Goal: Task Accomplishment & Management: Manage account settings

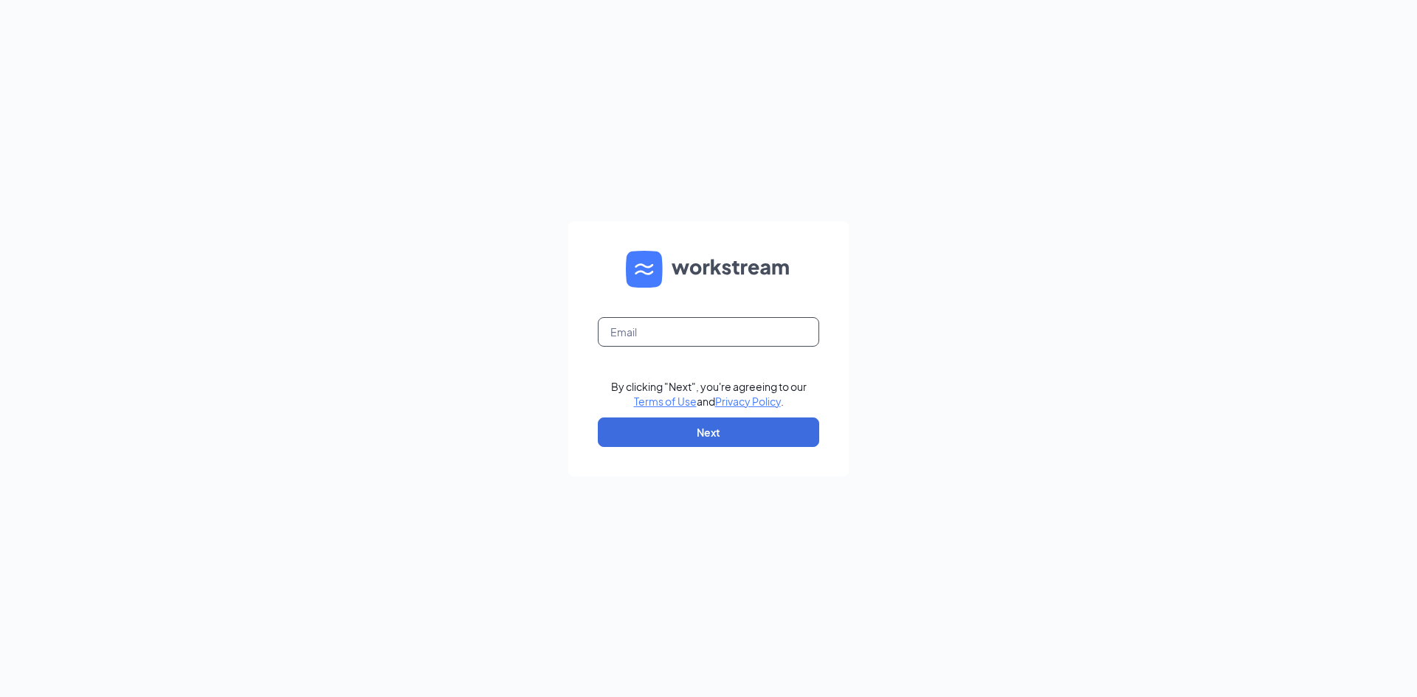
click at [669, 325] on input "text" at bounding box center [708, 332] width 221 height 30
type input "[EMAIL_ADDRESS][DOMAIN_NAME]"
click at [694, 428] on button "Next" at bounding box center [708, 433] width 221 height 30
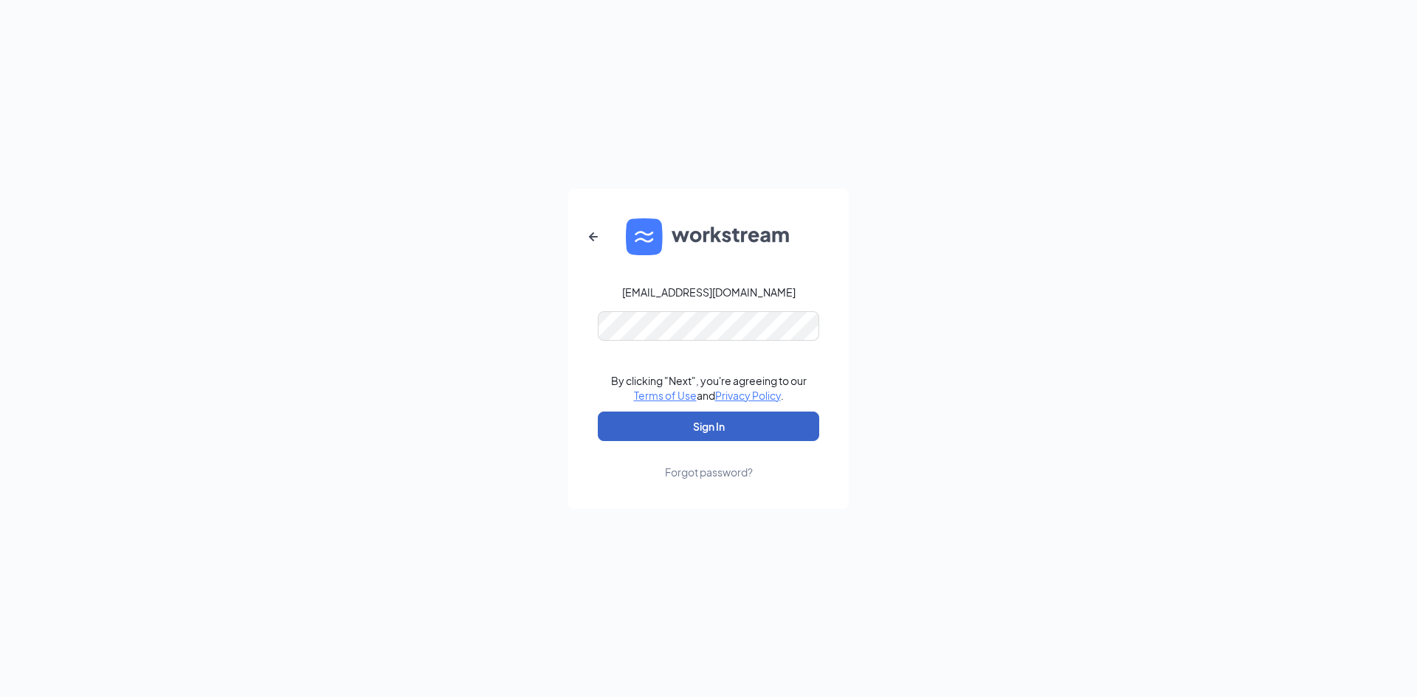
click at [702, 426] on button "Sign In" at bounding box center [708, 427] width 221 height 30
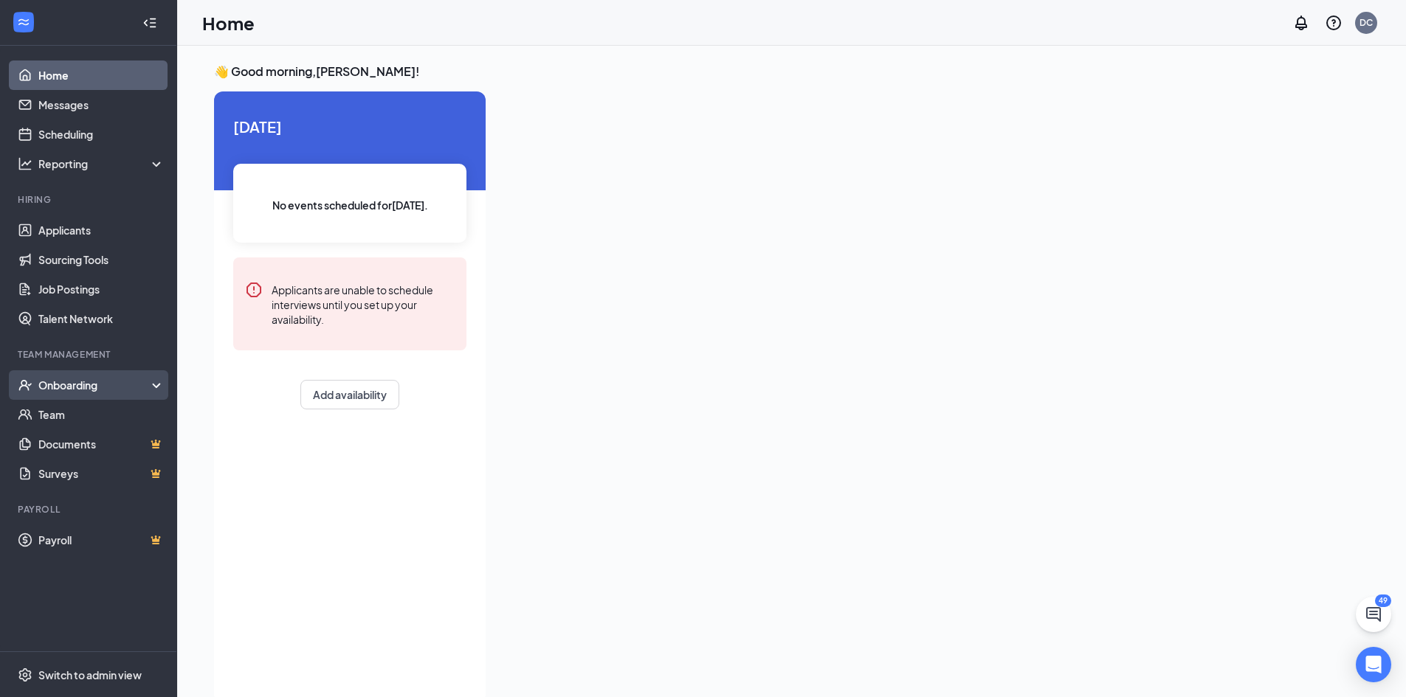
click at [127, 381] on div "Onboarding" at bounding box center [95, 385] width 114 height 15
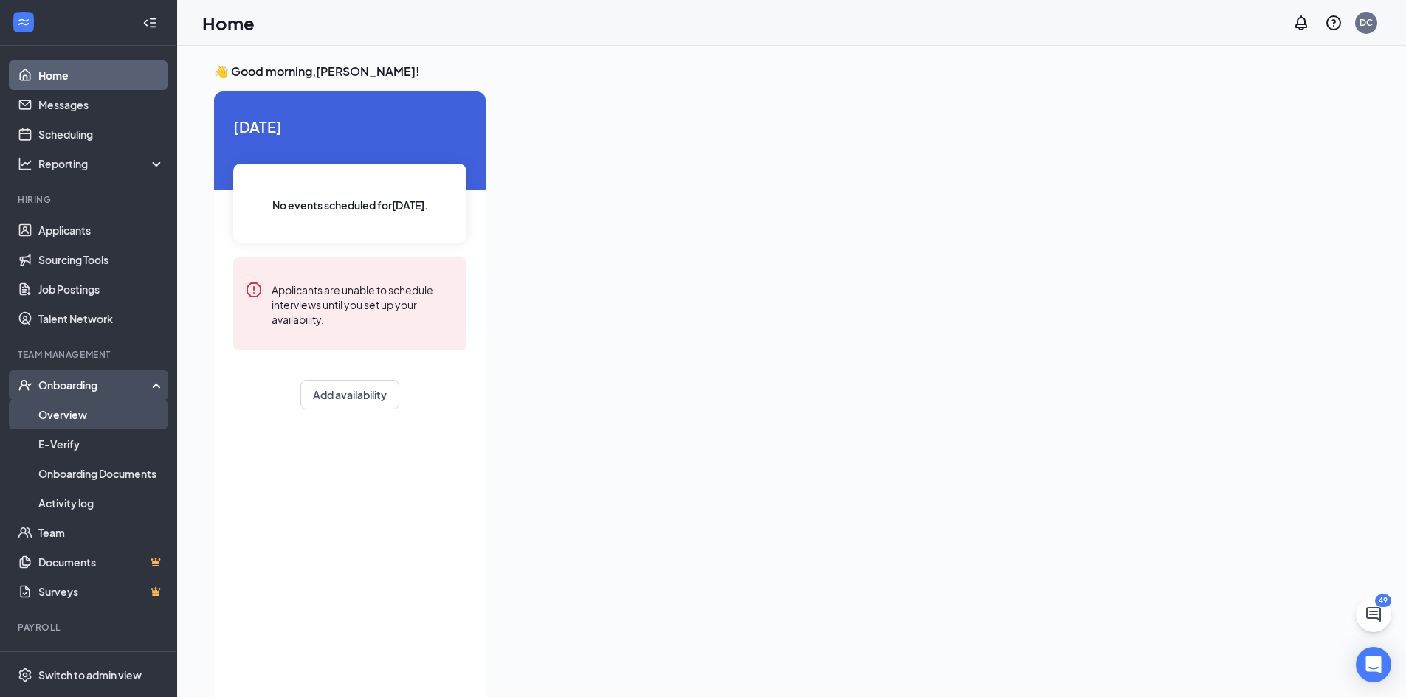
click at [63, 411] on link "Overview" at bounding box center [101, 415] width 126 height 30
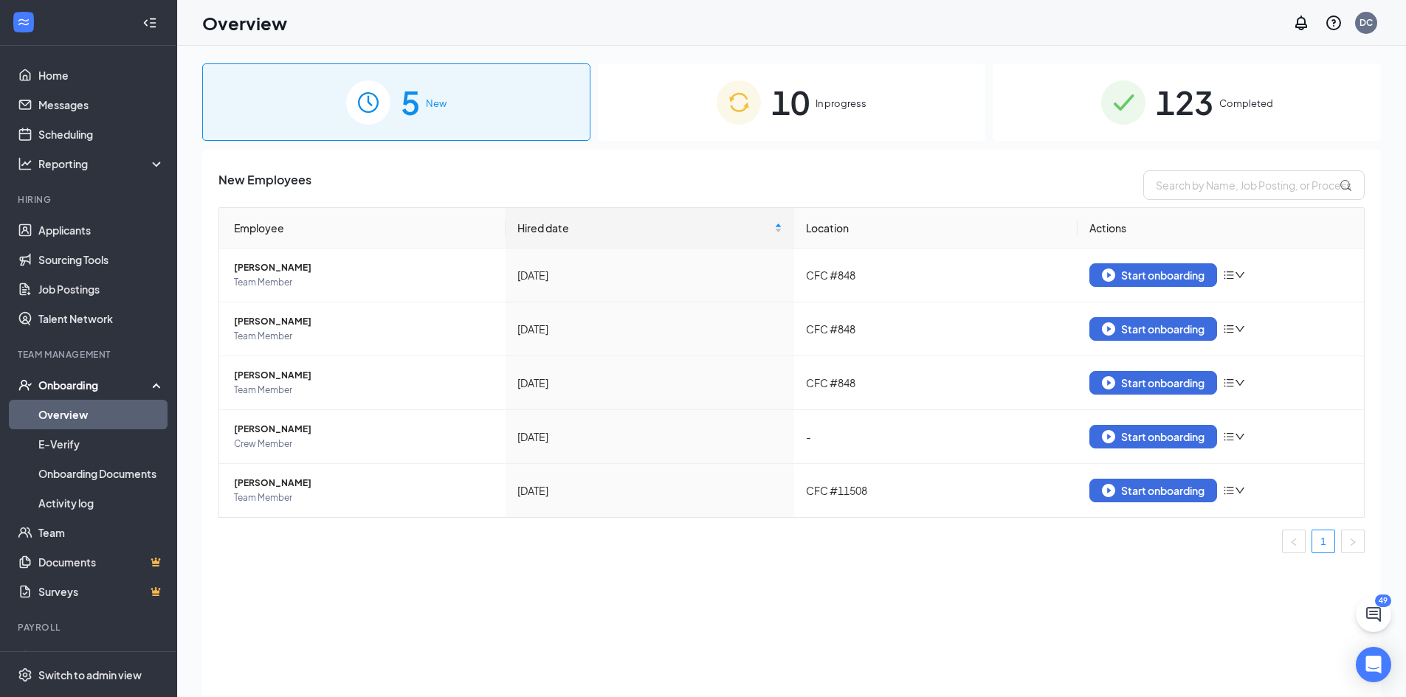
click at [1234, 106] on span "Completed" at bounding box center [1246, 103] width 54 height 15
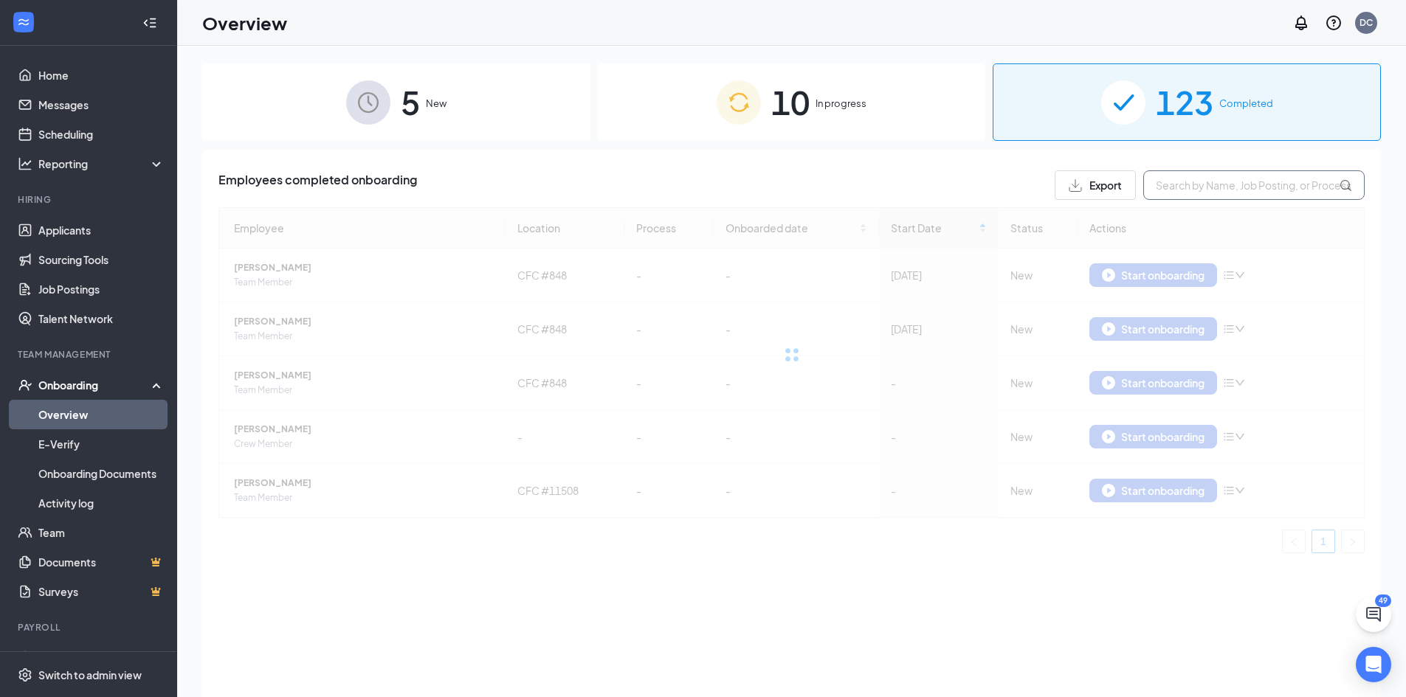
click at [1191, 178] on input "text" at bounding box center [1253, 185] width 221 height 30
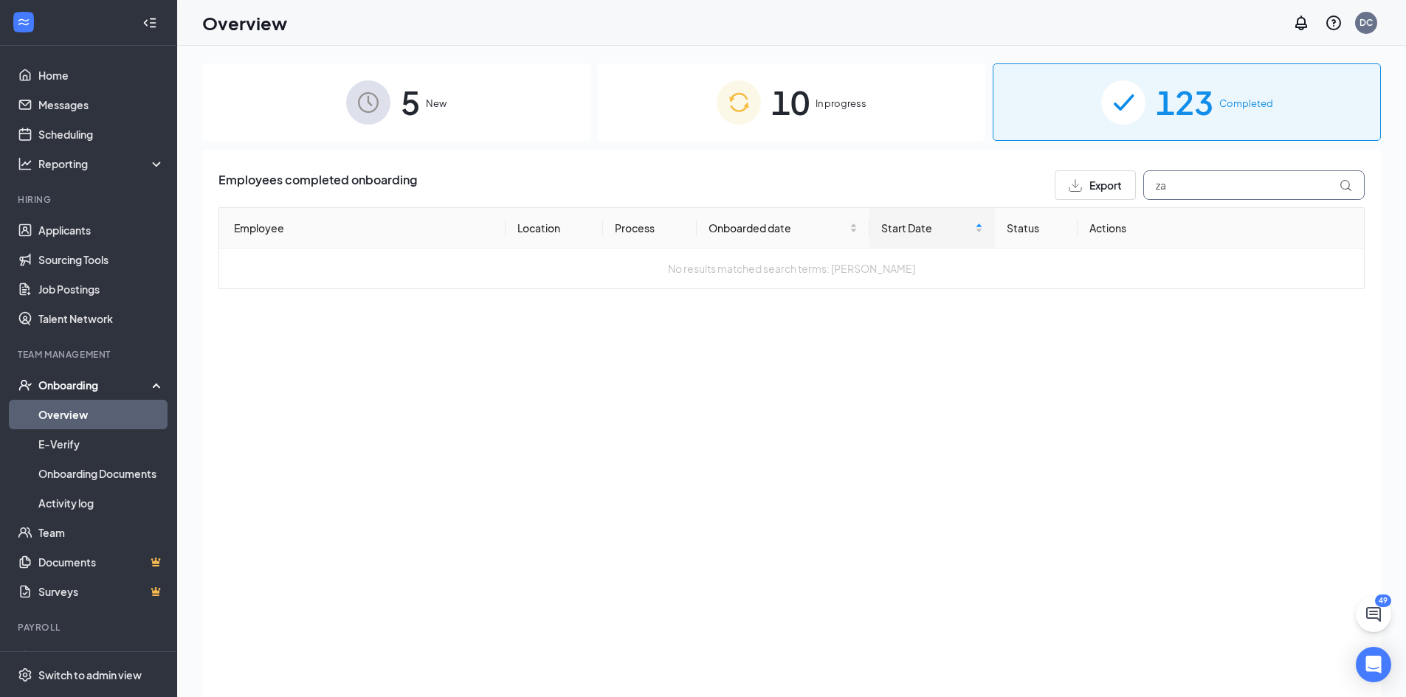
type input "z"
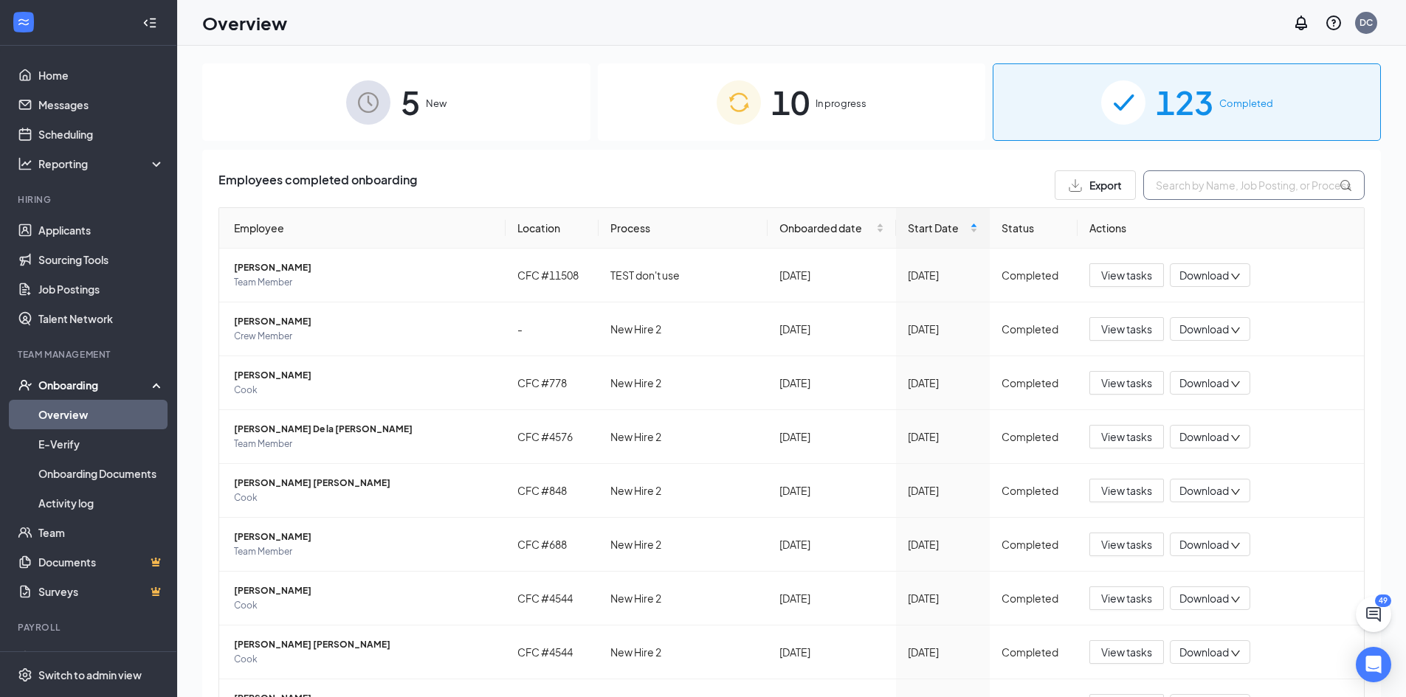
click at [1196, 193] on input "text" at bounding box center [1253, 185] width 221 height 30
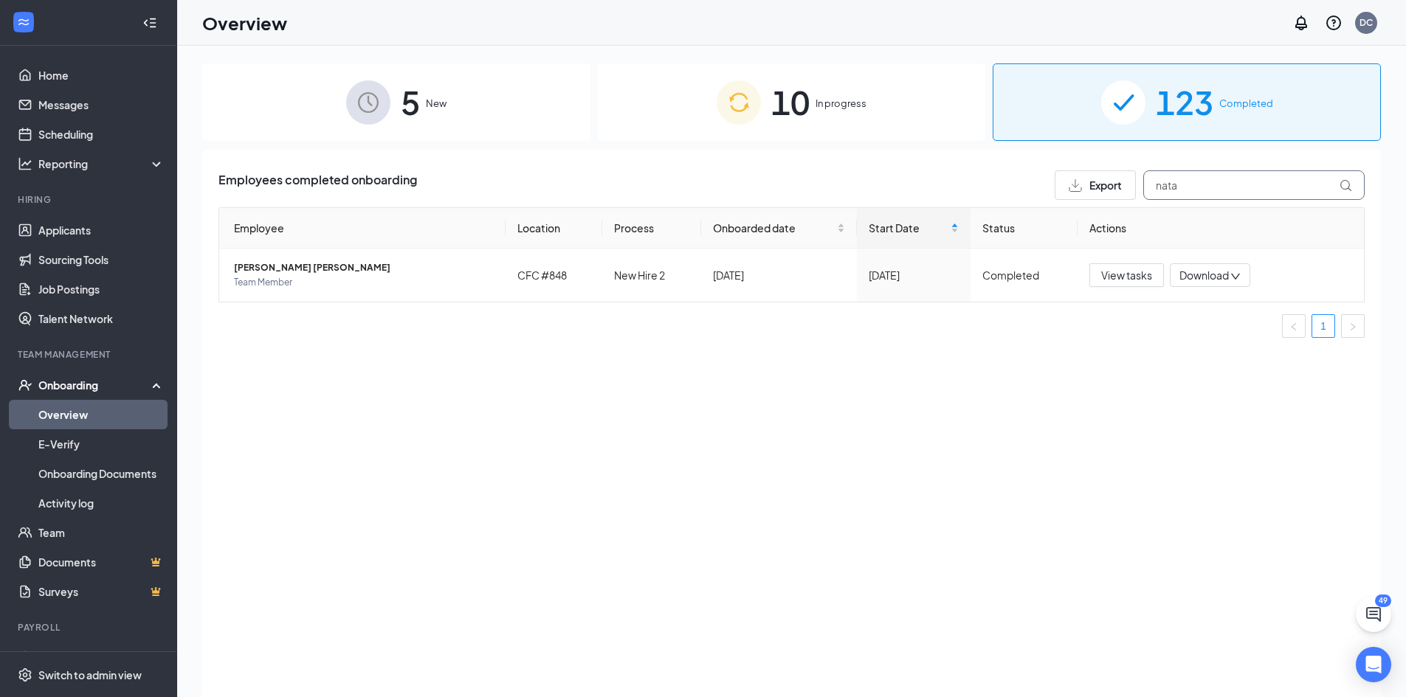
type input "nata"
click at [828, 100] on span "In progress" at bounding box center [840, 103] width 51 height 15
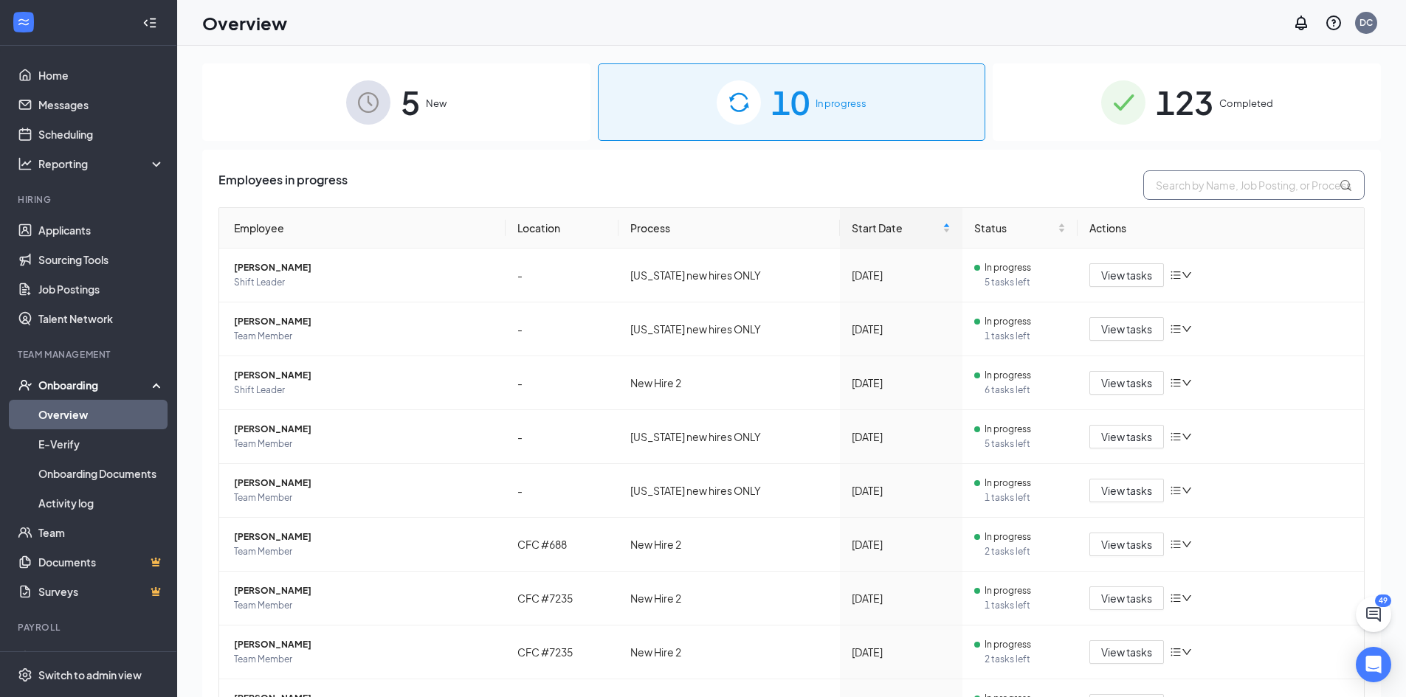
click at [1210, 184] on input "text" at bounding box center [1253, 185] width 221 height 30
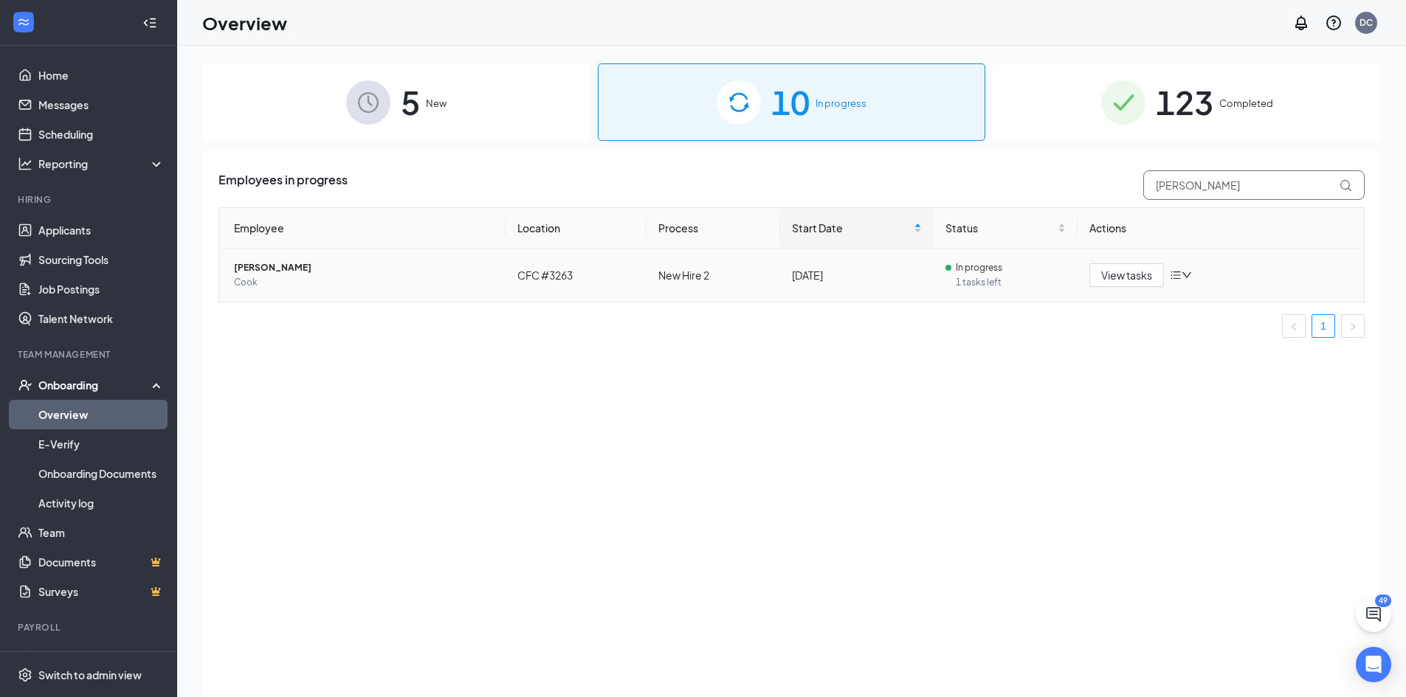
type input "[PERSON_NAME]"
click at [282, 261] on span "[PERSON_NAME]" at bounding box center [364, 268] width 260 height 15
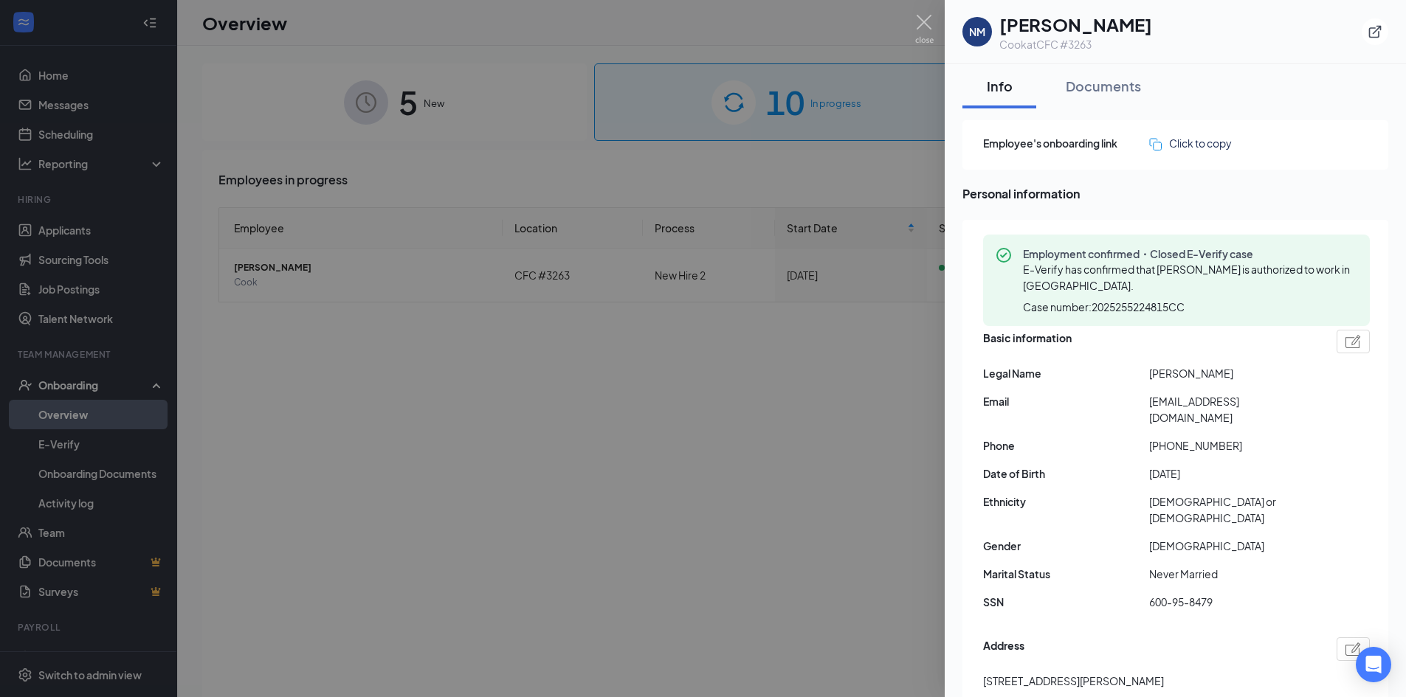
drag, startPoint x: 1150, startPoint y: 371, endPoint x: 1275, endPoint y: 371, distance: 125.5
click at [1275, 371] on span "[PERSON_NAME]" at bounding box center [1232, 373] width 166 height 16
copy span "[PERSON_NAME]"
click at [1115, 84] on div "Documents" at bounding box center [1103, 86] width 75 height 18
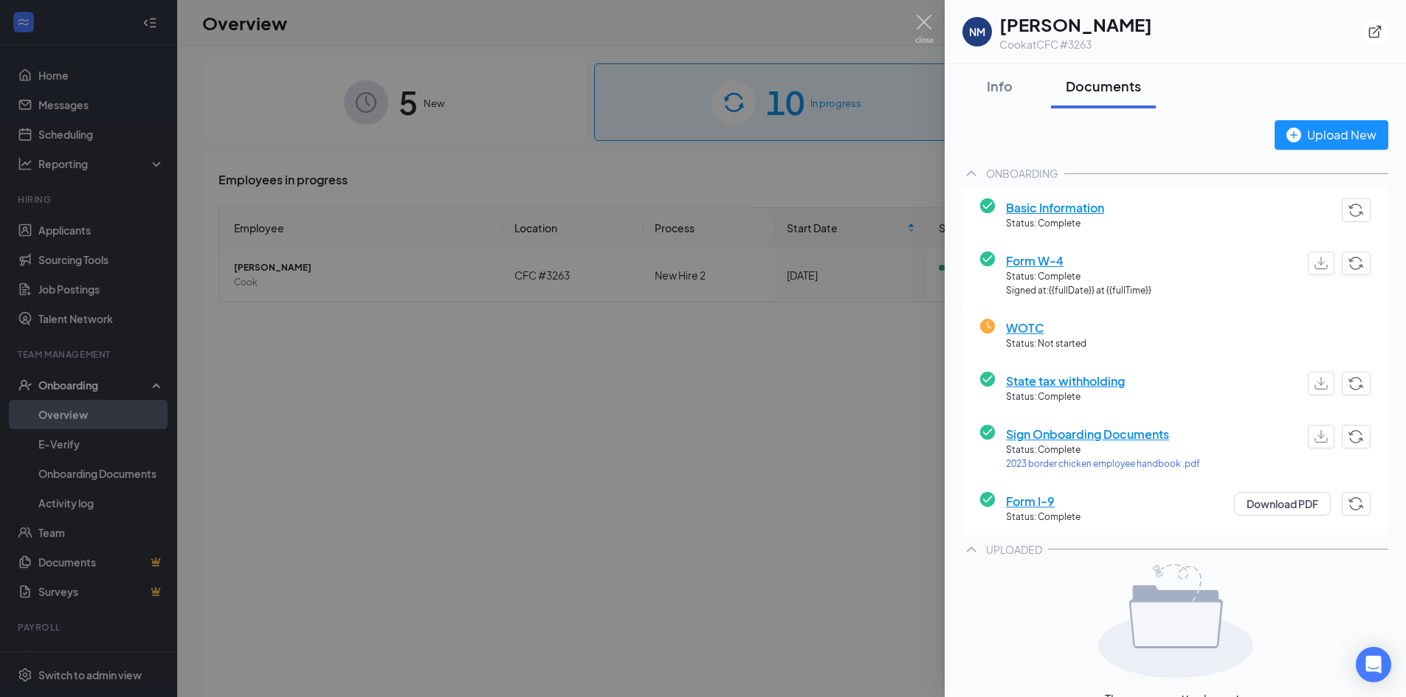
click at [1072, 381] on span "State tax withholding" at bounding box center [1065, 381] width 119 height 18
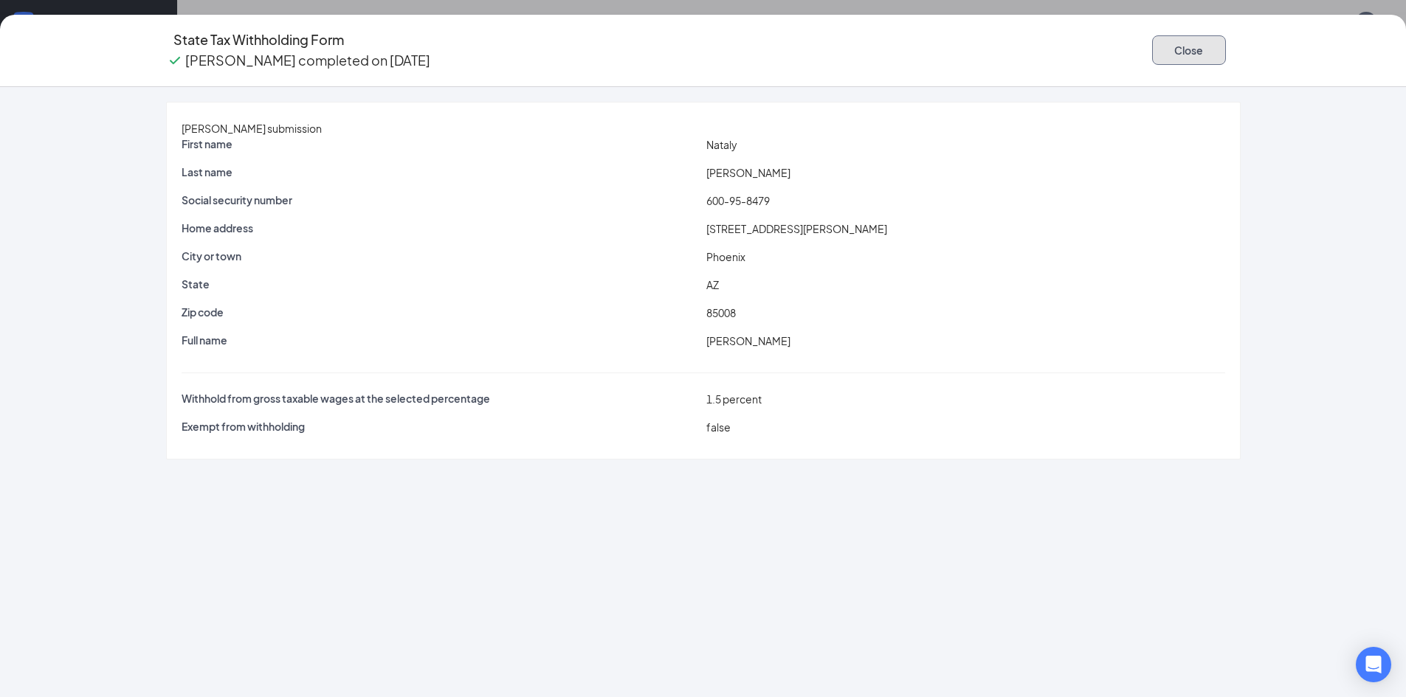
click at [1171, 49] on button "Close" at bounding box center [1189, 50] width 74 height 30
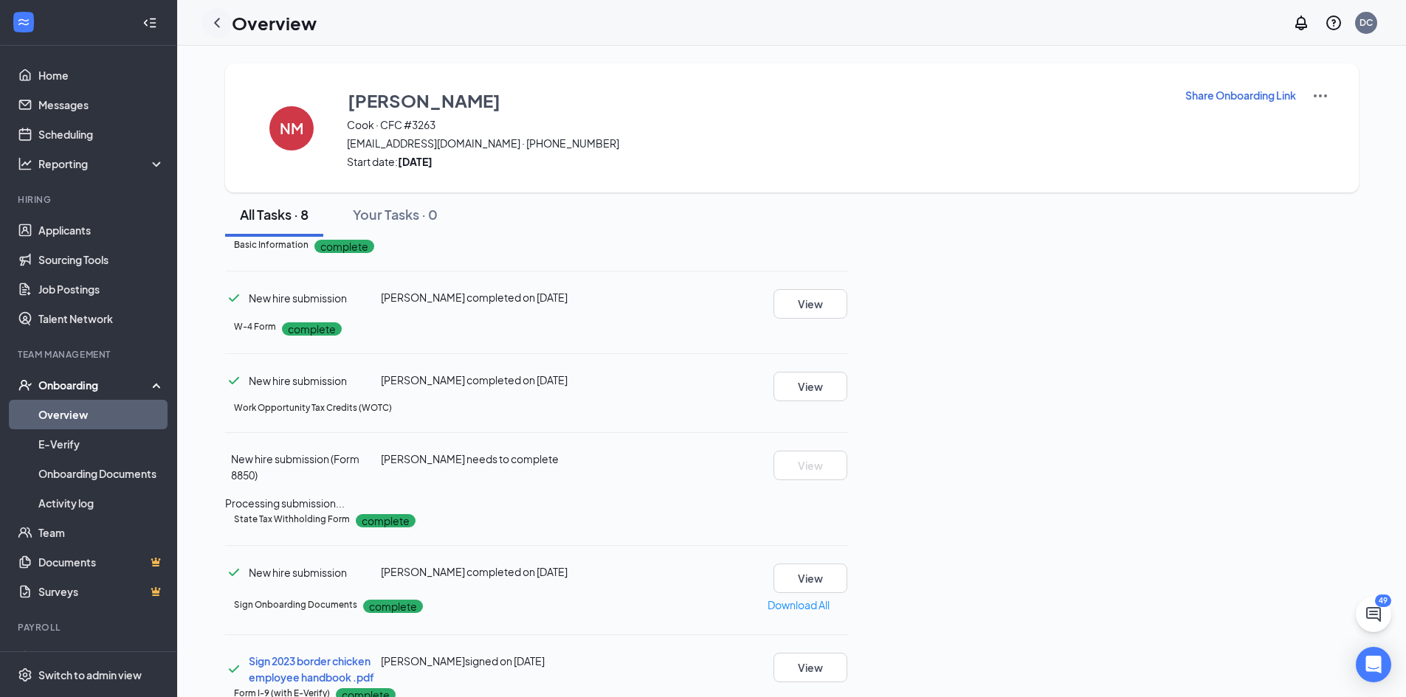
click at [217, 27] on icon "ChevronLeft" at bounding box center [217, 23] width 18 height 18
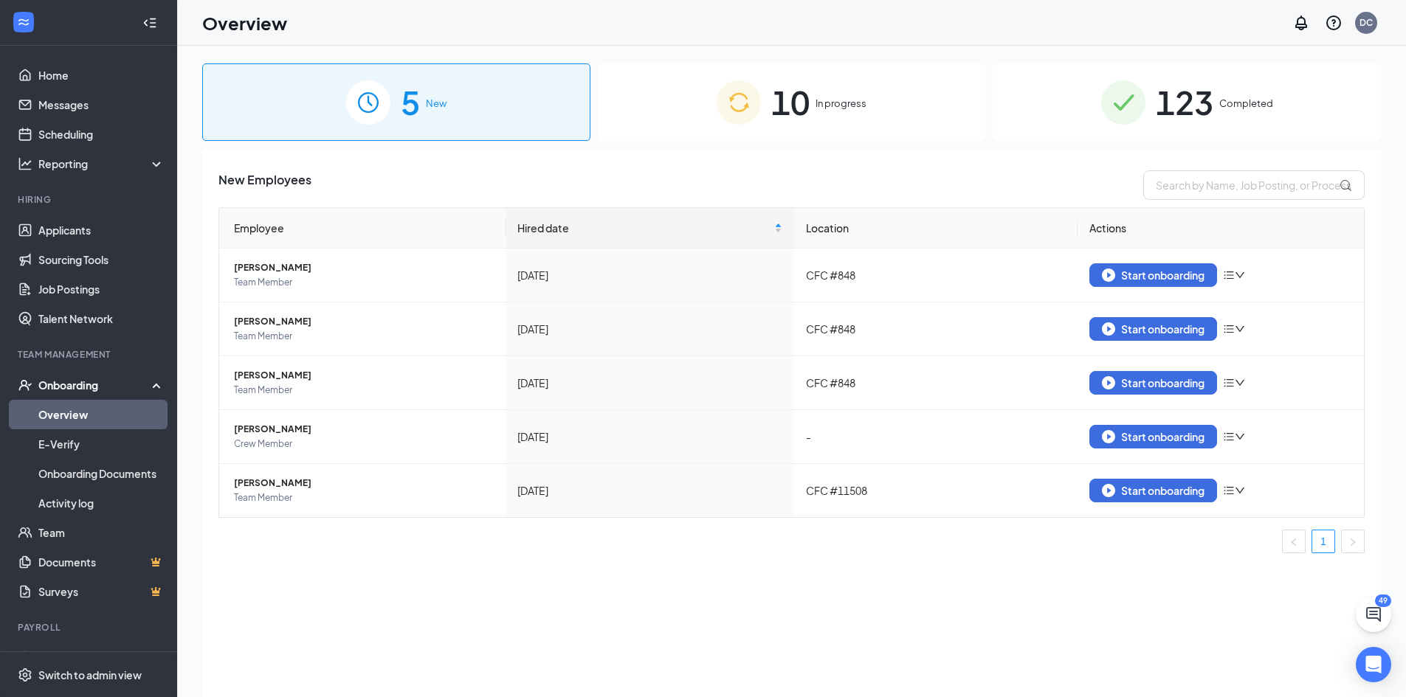
click at [854, 104] on span "In progress" at bounding box center [840, 103] width 51 height 15
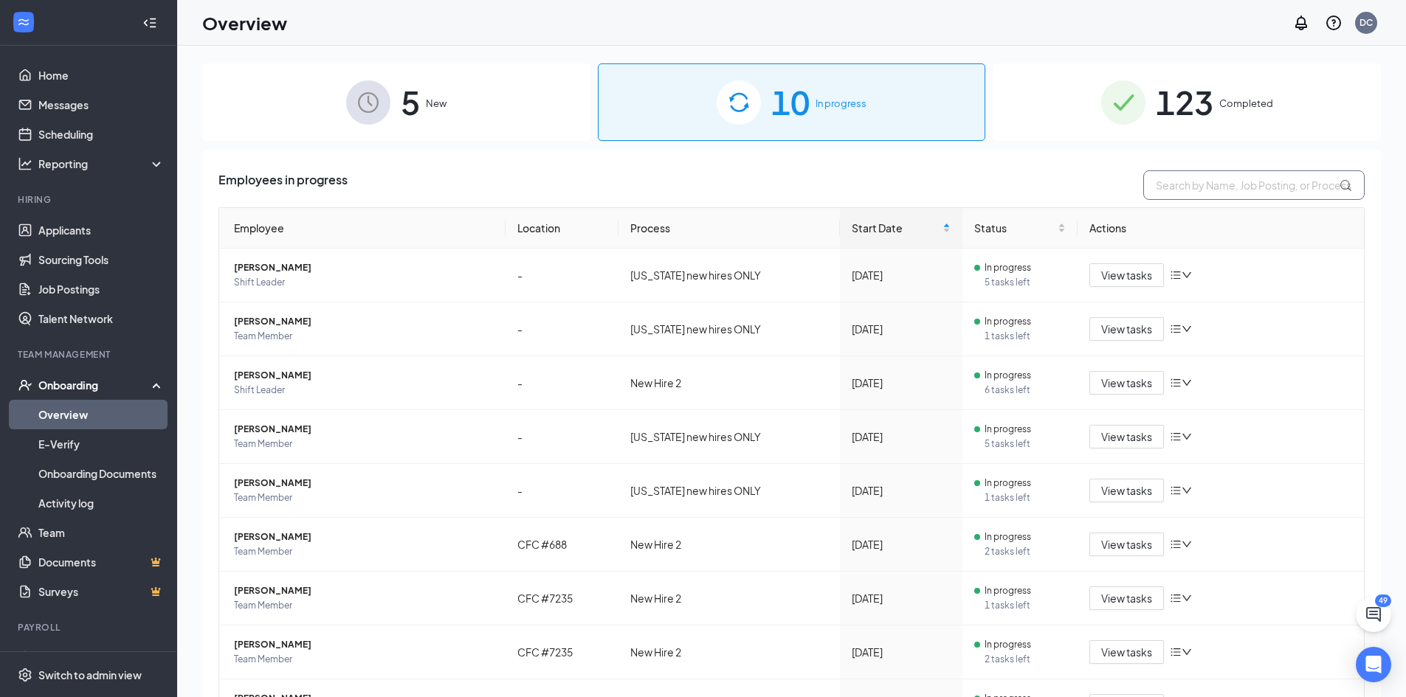
click at [1169, 187] on input "text" at bounding box center [1253, 185] width 221 height 30
paste input "[PERSON_NAME]"
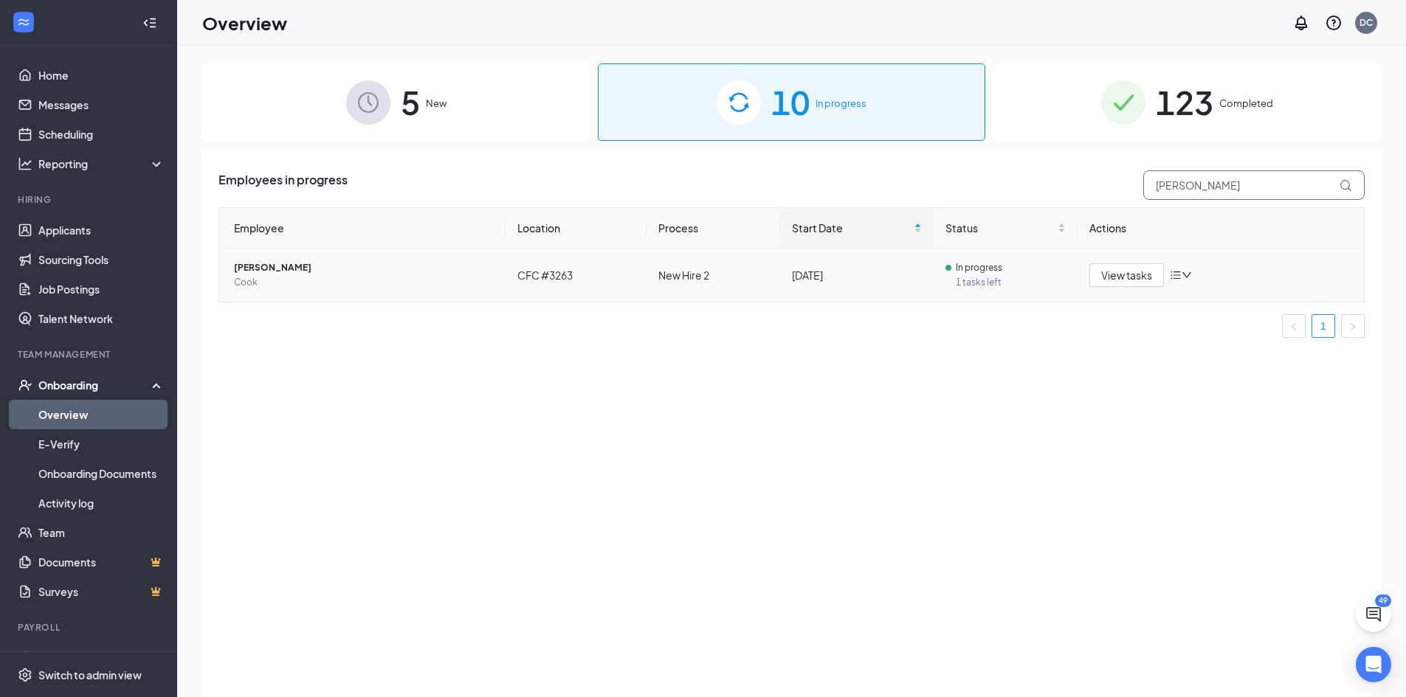
type input "[PERSON_NAME]"
click at [297, 265] on span "[PERSON_NAME]" at bounding box center [364, 268] width 260 height 15
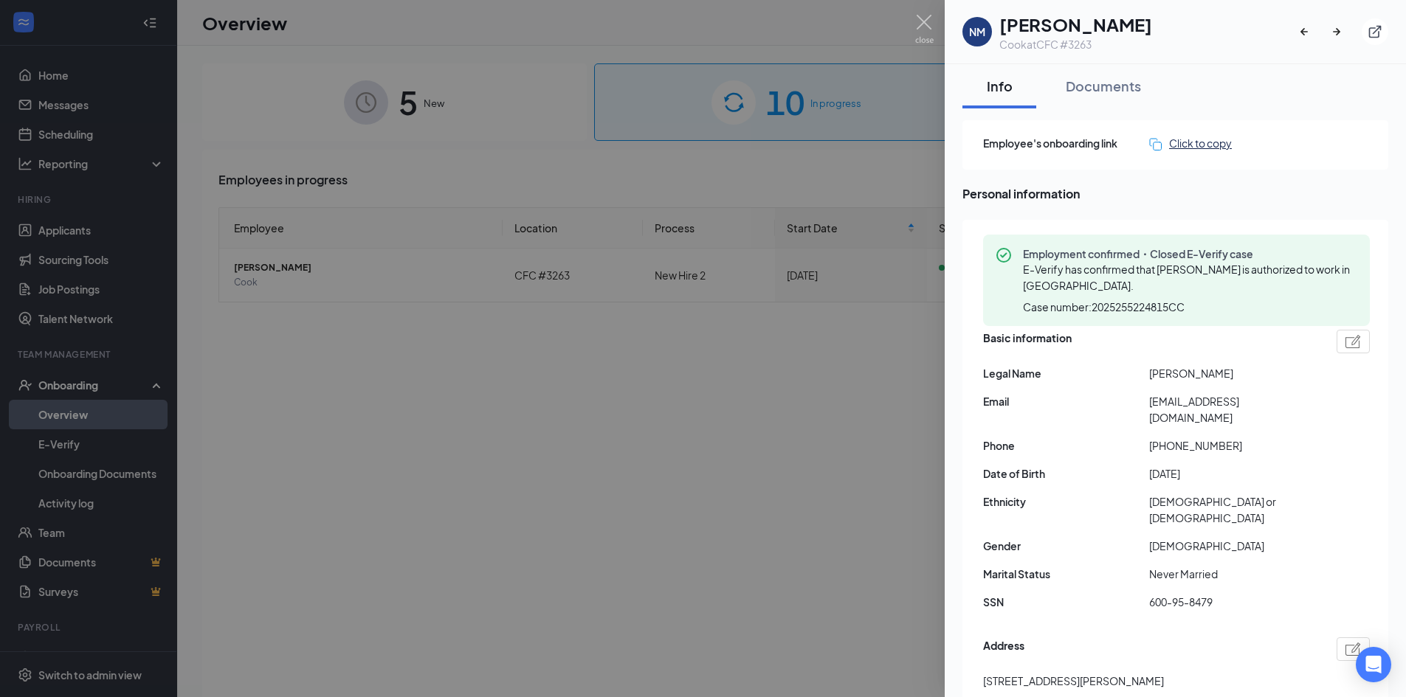
click at [1158, 145] on img at bounding box center [1155, 144] width 13 height 13
click at [1207, 145] on div "Click to copy" at bounding box center [1190, 143] width 83 height 16
click at [922, 26] on img at bounding box center [924, 29] width 18 height 29
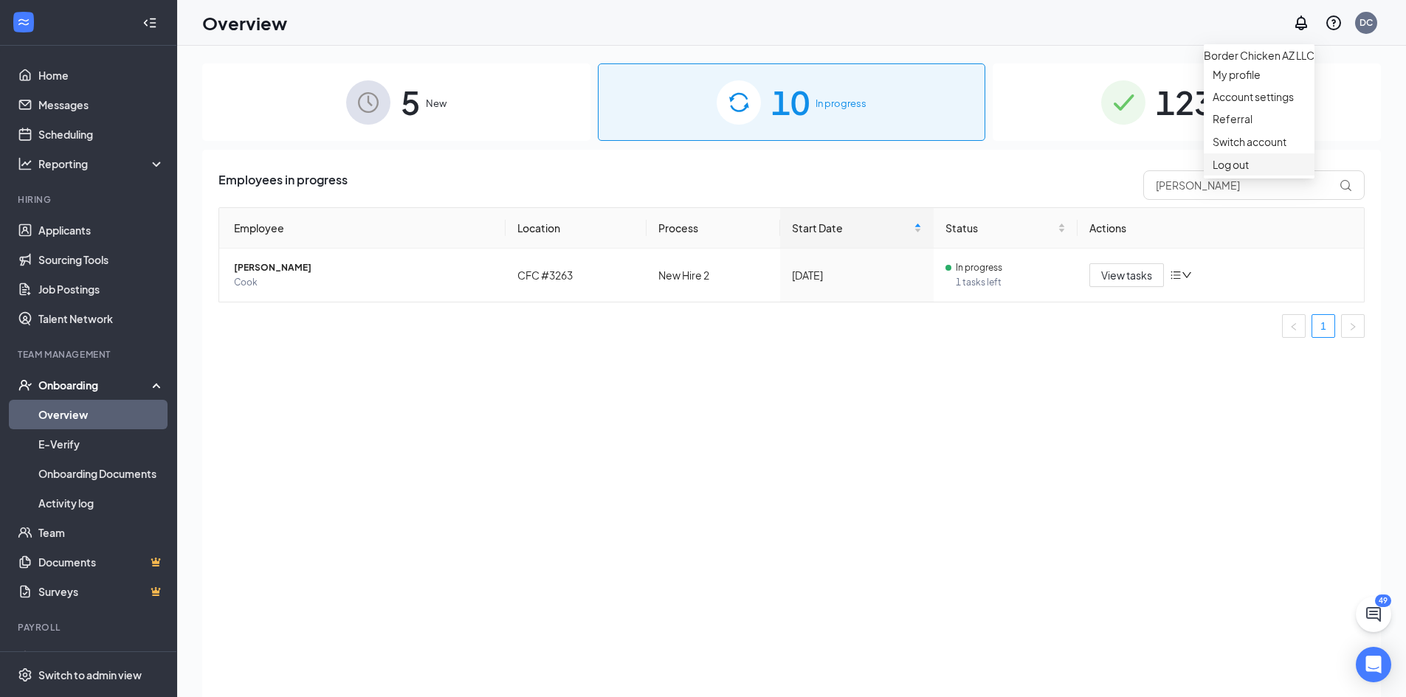
click at [1235, 172] on div "Log out" at bounding box center [1258, 164] width 93 height 15
